Goal: Task Accomplishment & Management: Complete application form

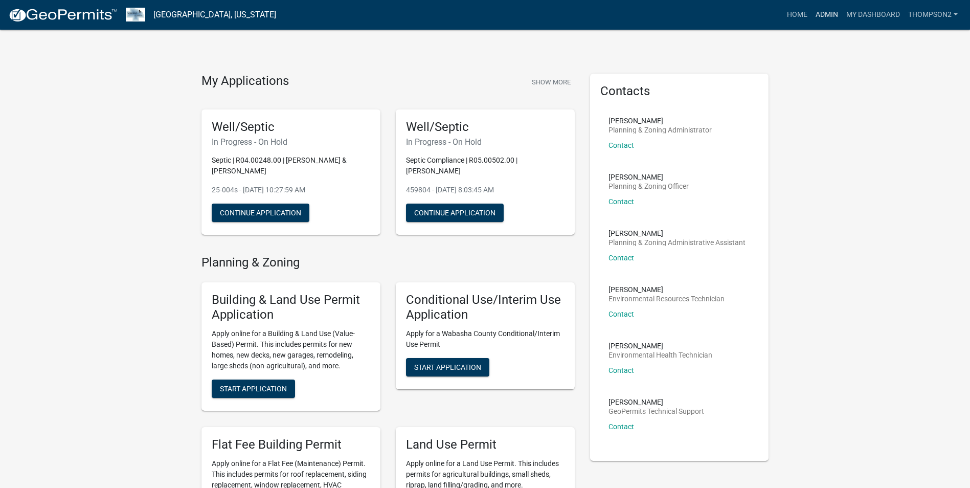
drag, startPoint x: 834, startPoint y: 9, endPoint x: 832, endPoint y: 20, distance: 11.4
click at [834, 9] on link "Admin" at bounding box center [826, 14] width 31 height 19
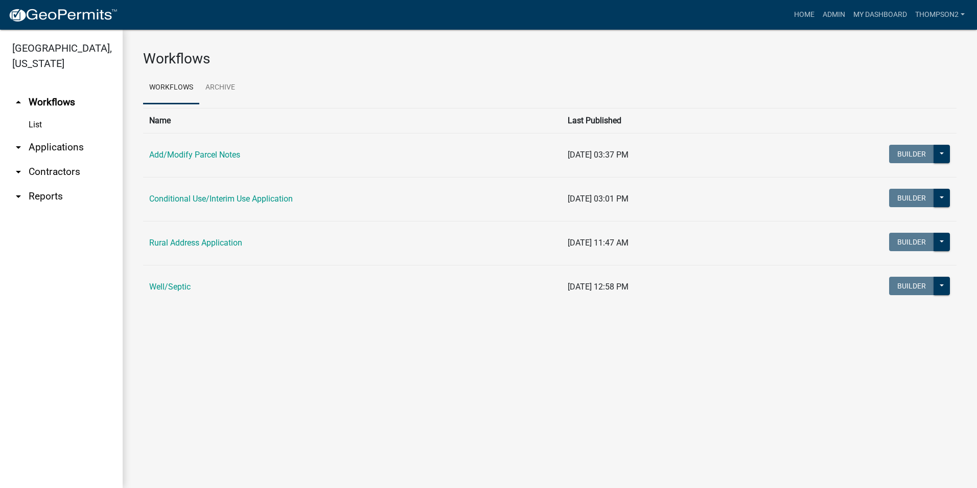
click at [162, 281] on td "Well/Septic" at bounding box center [352, 287] width 419 height 44
click at [163, 284] on link "Well/Septic" at bounding box center [169, 287] width 41 height 10
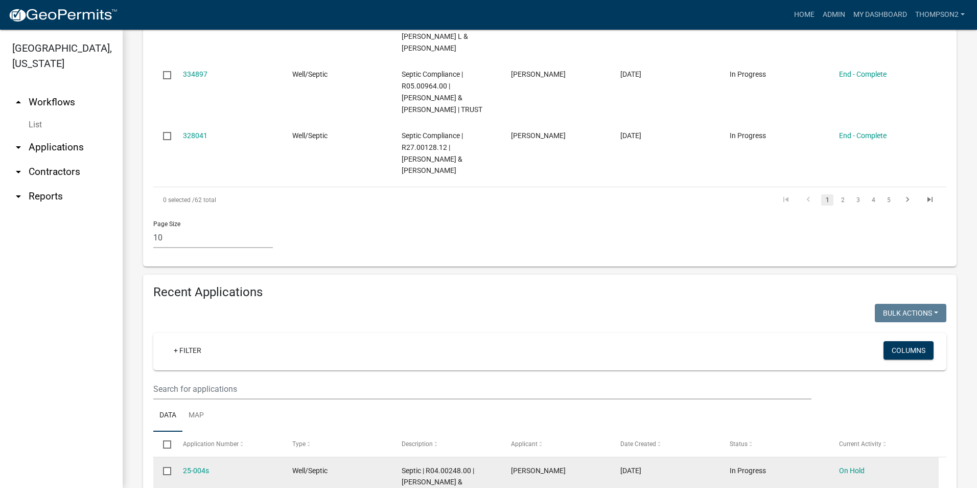
scroll to position [690, 0]
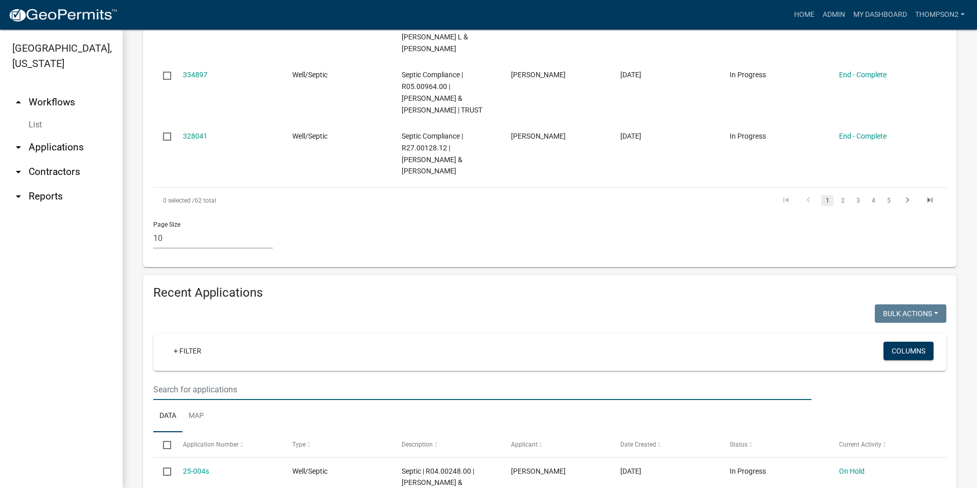
click at [182, 390] on input "text" at bounding box center [482, 389] width 658 height 21
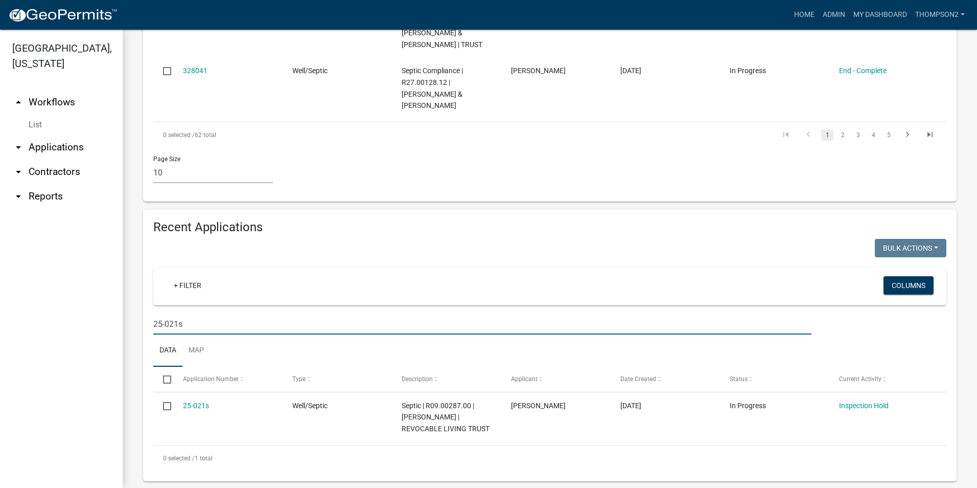
scroll to position [769, 0]
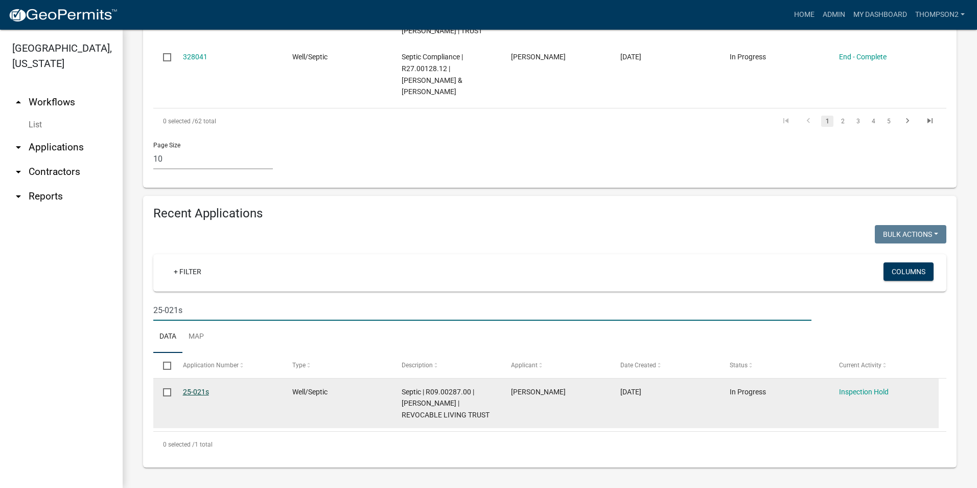
type input "25-021s"
click at [201, 394] on link "25-021s" at bounding box center [196, 391] width 26 height 8
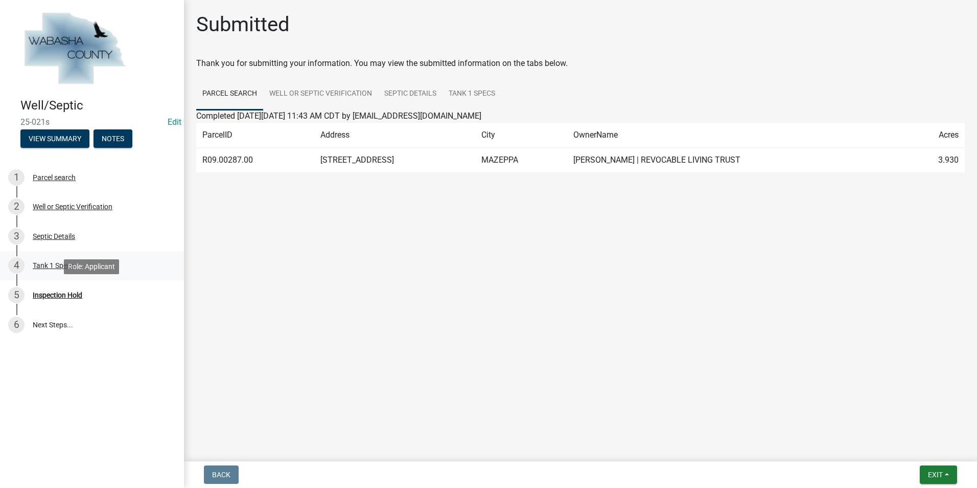
drag, startPoint x: 64, startPoint y: 292, endPoint x: 134, endPoint y: 272, distance: 73.2
click at [63, 291] on div "Inspection Hold" at bounding box center [58, 294] width 50 height 7
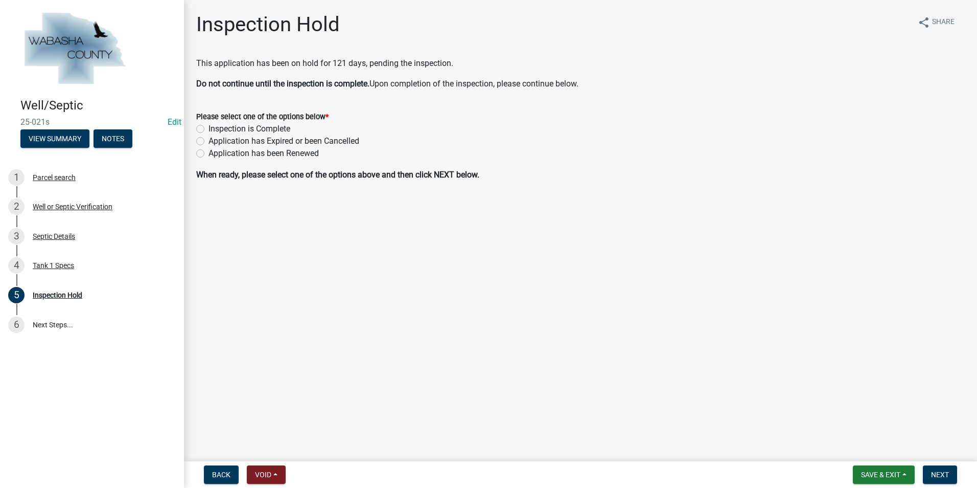
drag, startPoint x: 199, startPoint y: 128, endPoint x: 246, endPoint y: 133, distance: 47.4
click at [209, 128] on label "Inspection is Complete" at bounding box center [250, 129] width 82 height 12
click at [209, 128] on input "Inspection is Complete" at bounding box center [212, 126] width 7 height 7
radio input "true"
click at [948, 467] on button "Next" at bounding box center [940, 474] width 34 height 18
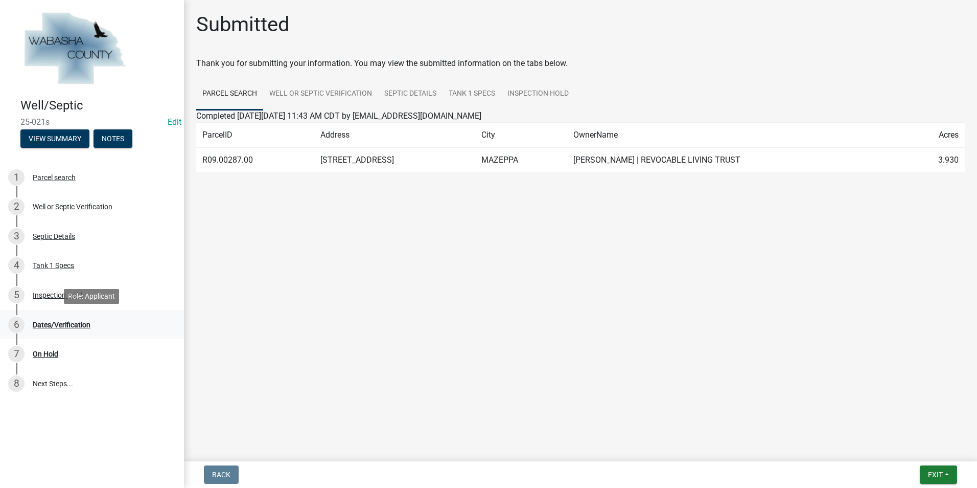
click at [76, 323] on div "Dates/Verification" at bounding box center [62, 324] width 58 height 7
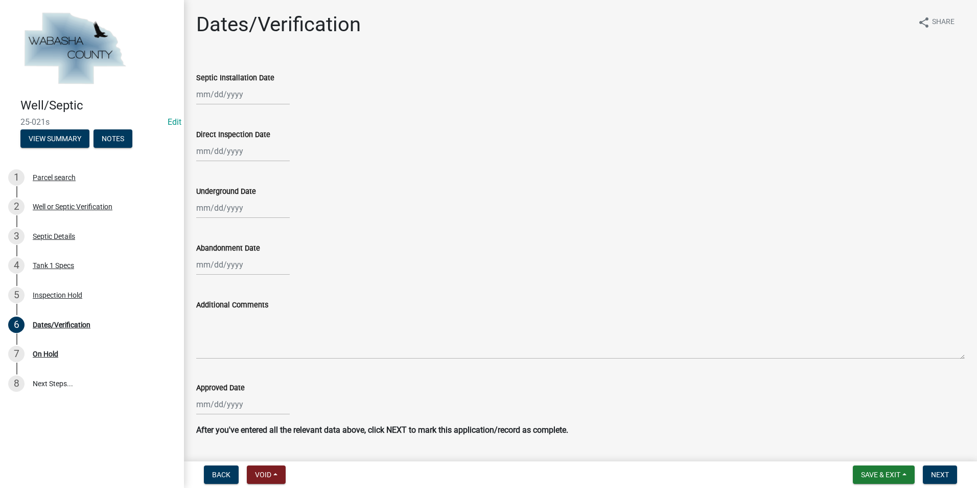
click at [235, 94] on div at bounding box center [243, 94] width 94 height 21
select select "10"
select select "2025"
click at [206, 116] on span "Previous month" at bounding box center [207, 116] width 8 height 8
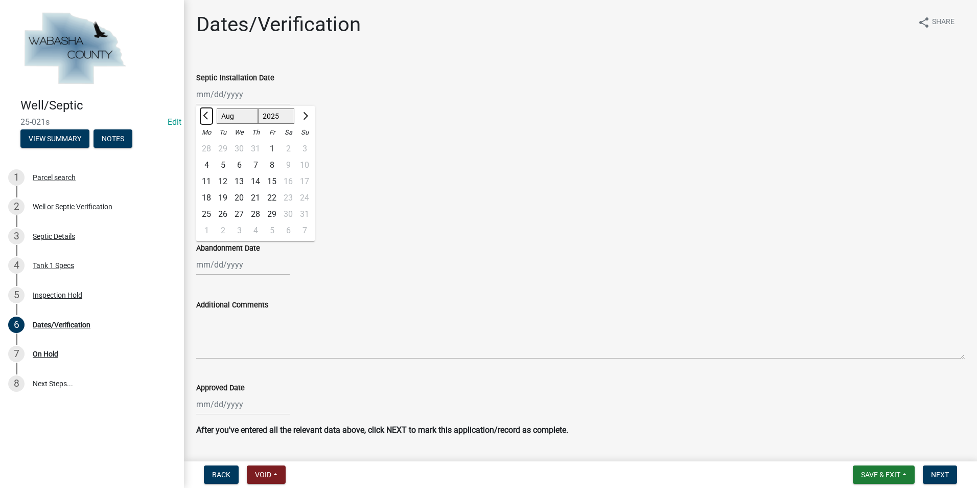
click at [206, 116] on span "Previous month" at bounding box center [207, 116] width 8 height 8
select select "7"
click at [240, 150] on div "2" at bounding box center [239, 149] width 16 height 16
type input "[DATE]"
select select "10"
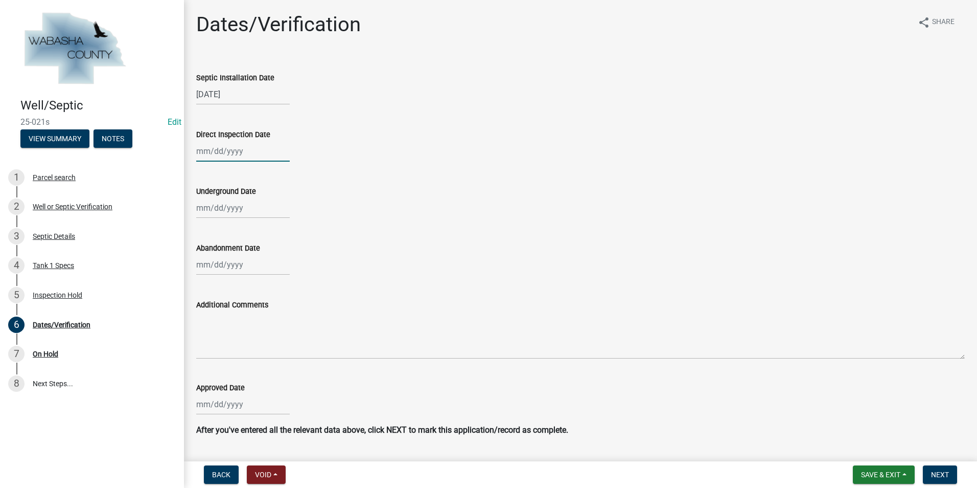
select select "2025"
click at [234, 152] on div "Jan Feb Mar Apr May Jun [DATE] Aug Sep Oct [DATE] 2024 2025 Mo Tu We Th Fr Sa S…" at bounding box center [243, 151] width 94 height 21
click at [208, 171] on span "Previous month" at bounding box center [207, 173] width 8 height 8
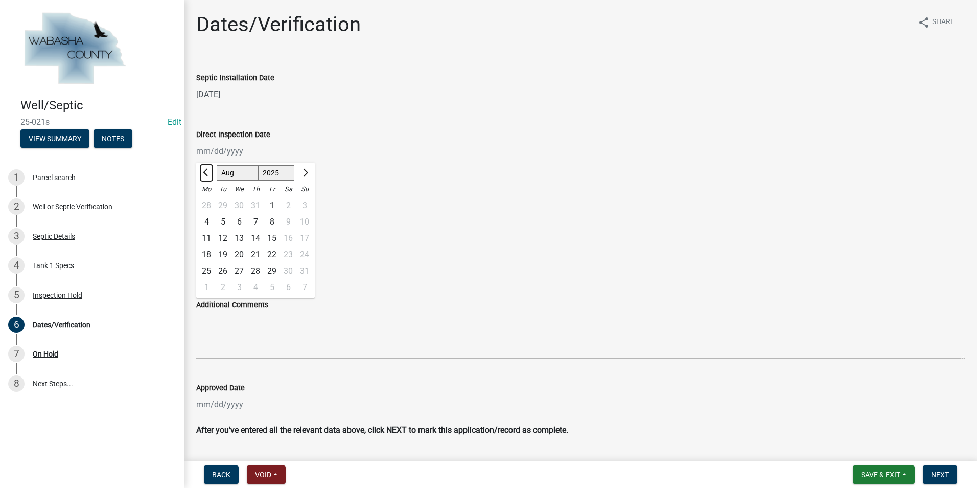
select select "7"
click at [239, 203] on div "2" at bounding box center [239, 205] width 16 height 16
type input "[DATE]"
select select "10"
select select "2025"
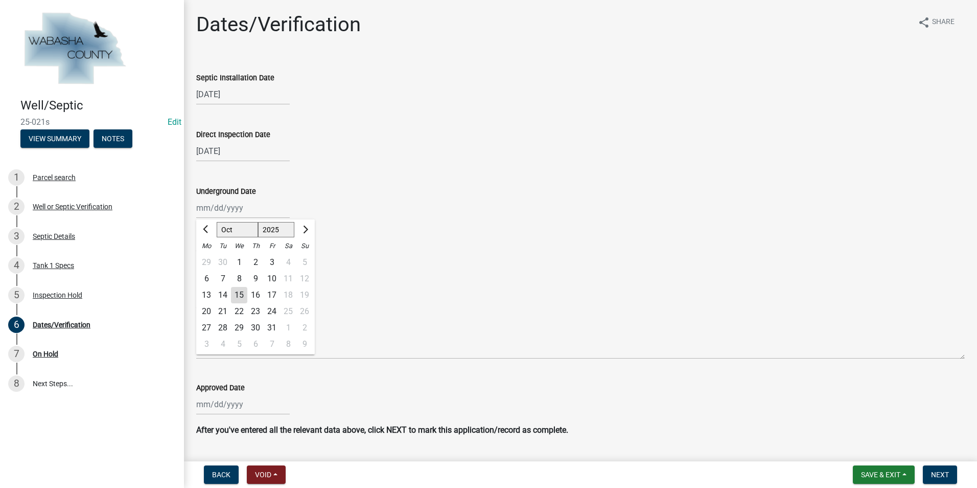
click at [218, 208] on div "Jan Feb Mar Apr May Jun [DATE] Aug Sep Oct [DATE] 2024 2025 Mo Tu We Th Fr Sa S…" at bounding box center [243, 207] width 94 height 21
click at [210, 230] on span "Previous month" at bounding box center [207, 229] width 8 height 8
click at [208, 230] on span "Previous month" at bounding box center [207, 229] width 8 height 8
select select "8"
click at [256, 301] on div "14" at bounding box center [255, 295] width 16 height 16
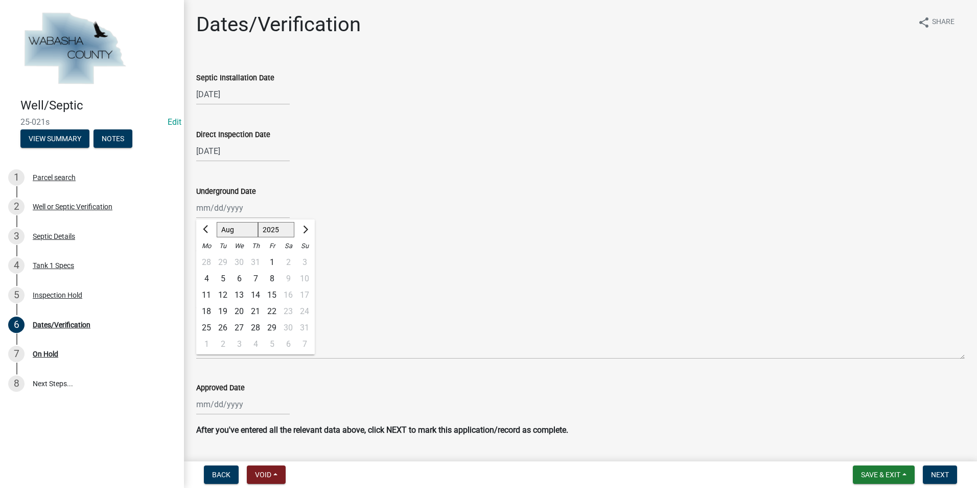
type input "[DATE]"
click at [199, 270] on div at bounding box center [243, 264] width 94 height 21
select select "10"
select select "2025"
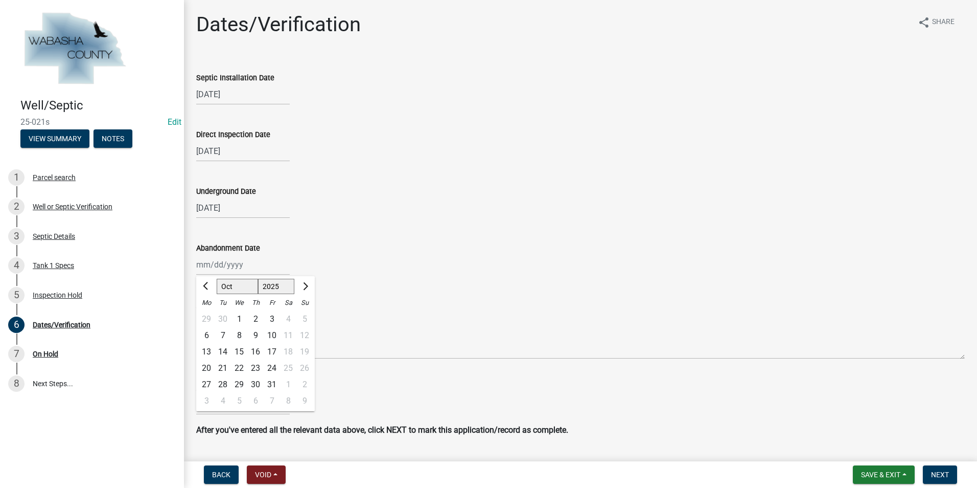
click at [212, 282] on div at bounding box center [206, 286] width 20 height 16
click at [209, 283] on button "Previous month" at bounding box center [206, 286] width 12 height 16
select select "8"
click at [256, 351] on div "14" at bounding box center [255, 351] width 16 height 16
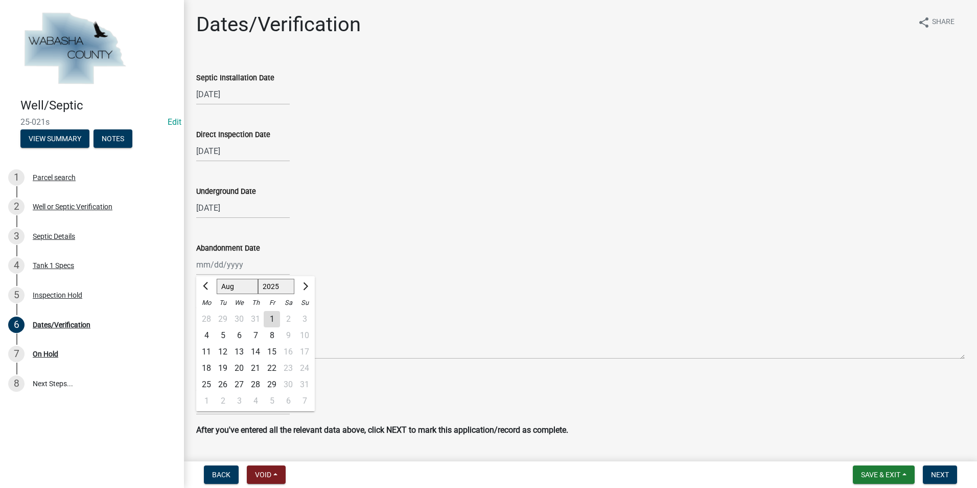
type input "[DATE]"
click at [225, 408] on input "Approved Date" at bounding box center [243, 404] width 94 height 21
select select "10"
select select "2025"
click at [207, 268] on span "Previous month" at bounding box center [207, 268] width 8 height 8
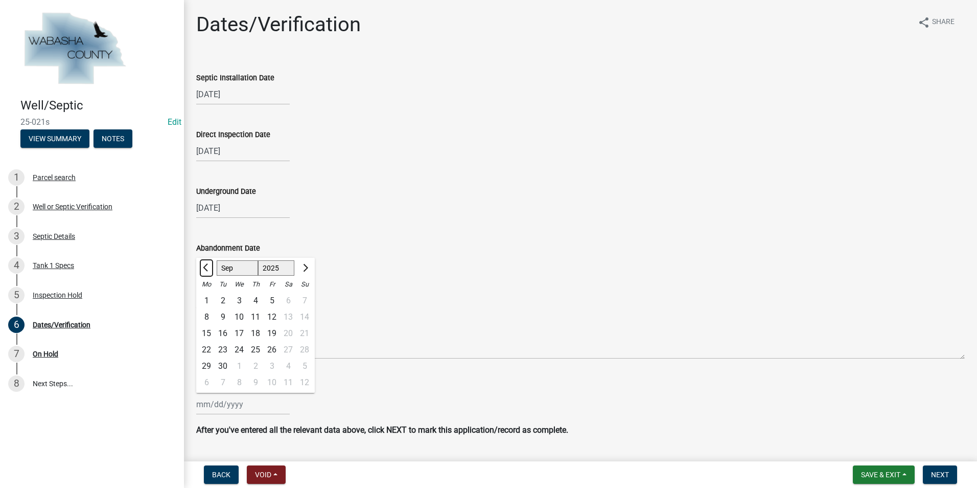
click at [207, 268] on span "Previous month" at bounding box center [207, 268] width 8 height 8
select select "6"
click at [237, 367] on div "25" at bounding box center [239, 366] width 16 height 16
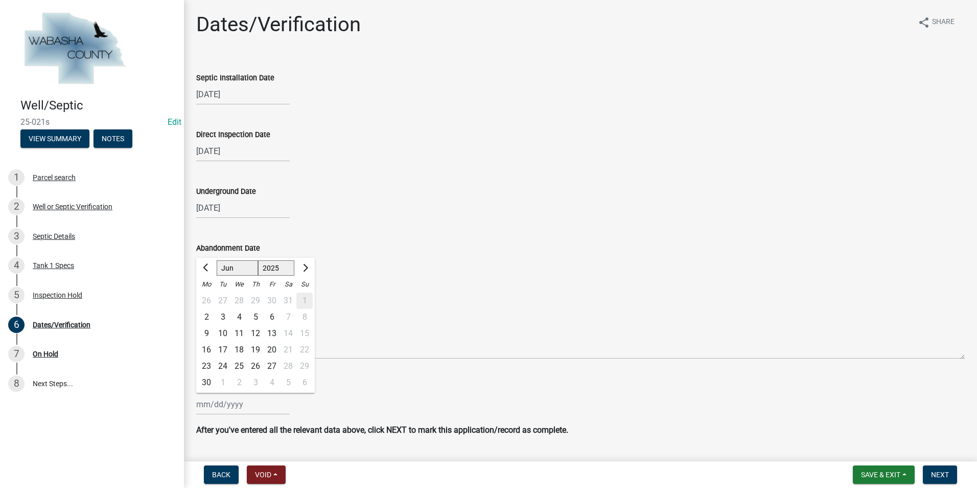
type input "[DATE]"
click at [929, 471] on button "Next" at bounding box center [940, 474] width 34 height 18
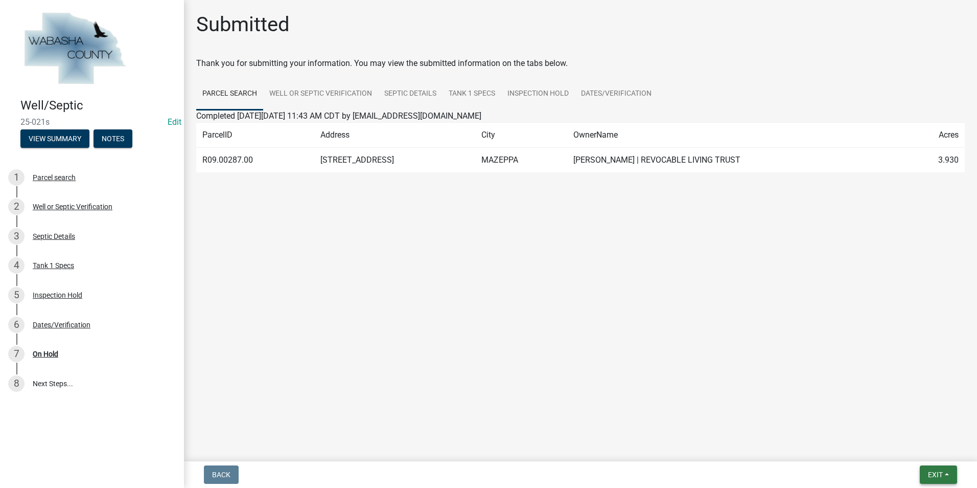
click at [944, 473] on button "Exit" at bounding box center [938, 474] width 37 height 18
click at [913, 452] on button "Save & Exit" at bounding box center [917, 448] width 82 height 25
